Goal: Register for event/course

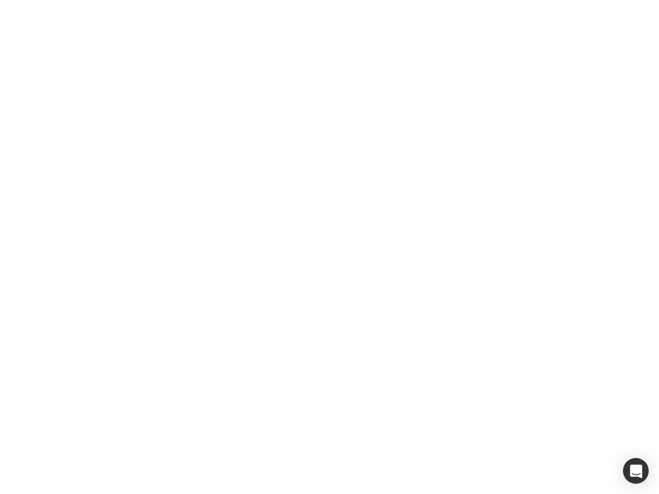
click at [330, 247] on div at bounding box center [329, 247] width 659 height 494
click at [636, 471] on div "button" at bounding box center [636, 471] width 26 height 26
click at [330, 247] on div at bounding box center [329, 247] width 659 height 494
click at [636, 471] on div "button" at bounding box center [636, 471] width 26 height 26
